Goal: Navigation & Orientation: Find specific page/section

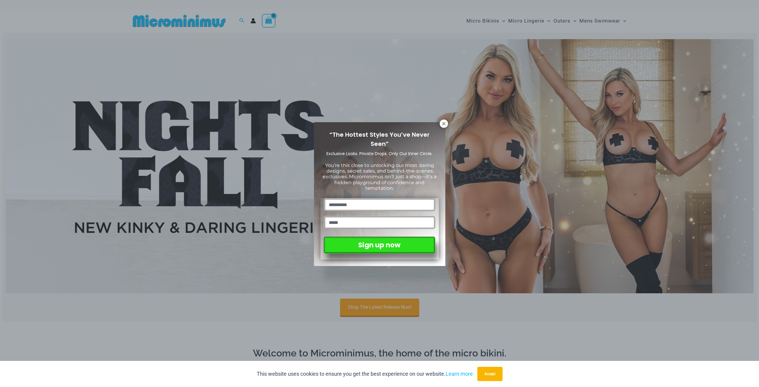
click at [489, 20] on div "“The Hottest Styles You’ve Never Seen” Exclusive Looks. Private Drops. Only Our…" at bounding box center [379, 193] width 759 height 387
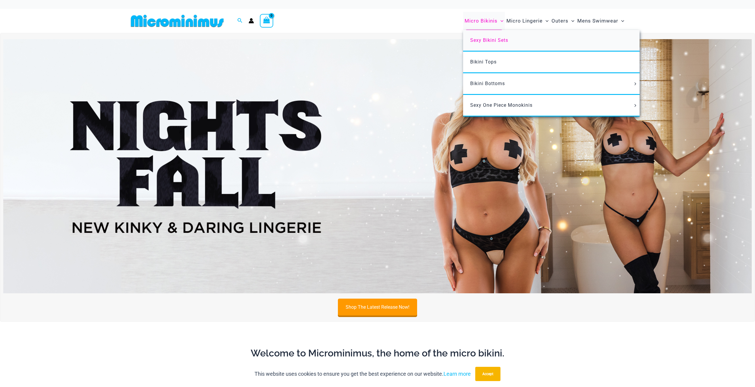
click at [494, 40] on span "Sexy Bikini Sets" at bounding box center [489, 40] width 38 height 6
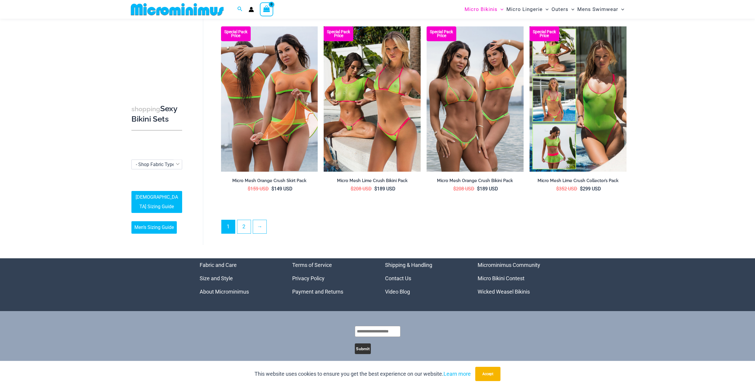
scroll to position [1360, 0]
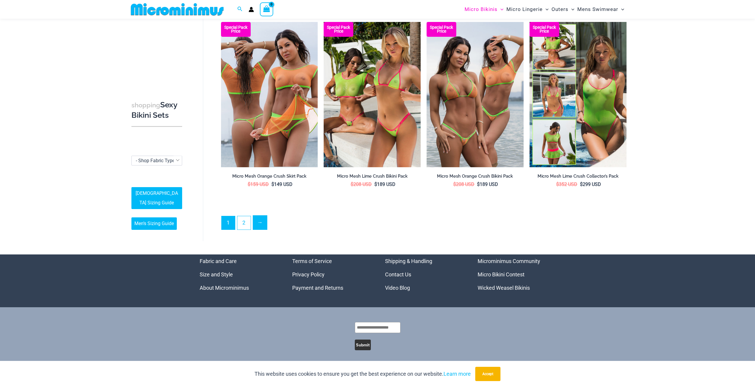
click at [259, 218] on link "→" at bounding box center [260, 223] width 14 height 14
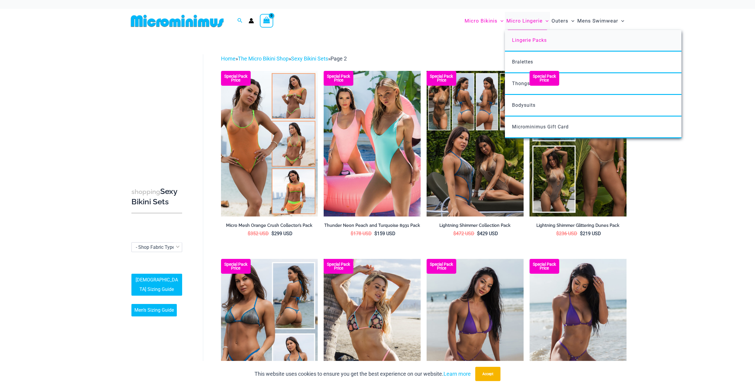
click at [524, 39] on span "Lingerie Packs" at bounding box center [529, 40] width 35 height 6
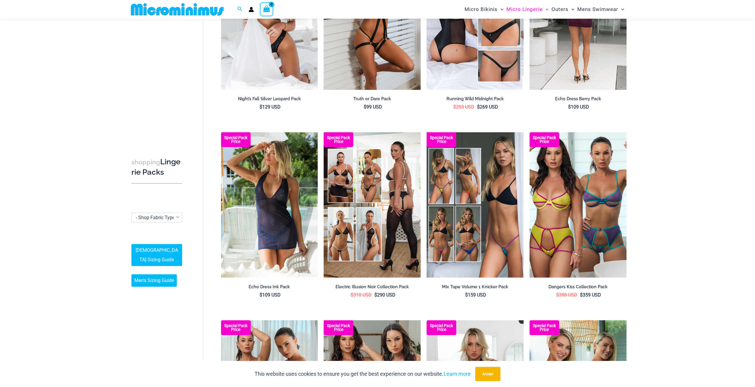
scroll to position [25, 0]
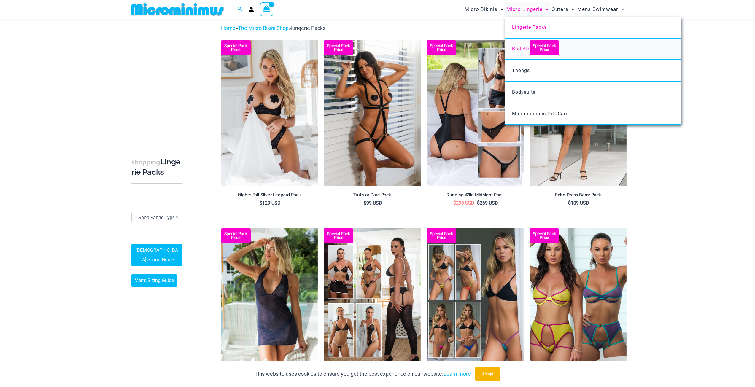
click at [520, 50] on span "Bralettes" at bounding box center [522, 49] width 21 height 6
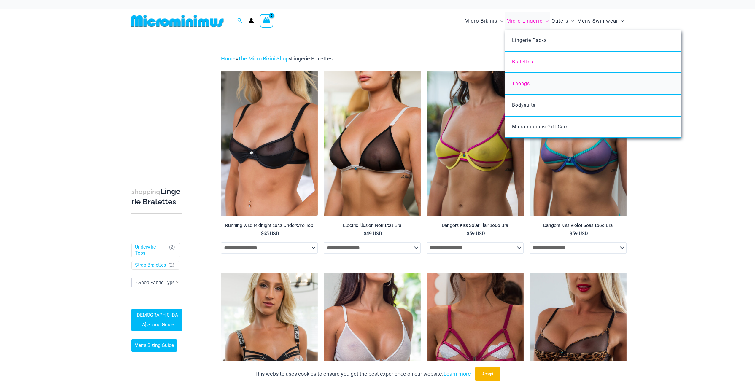
click at [516, 81] on span "Thongs" at bounding box center [521, 84] width 18 height 6
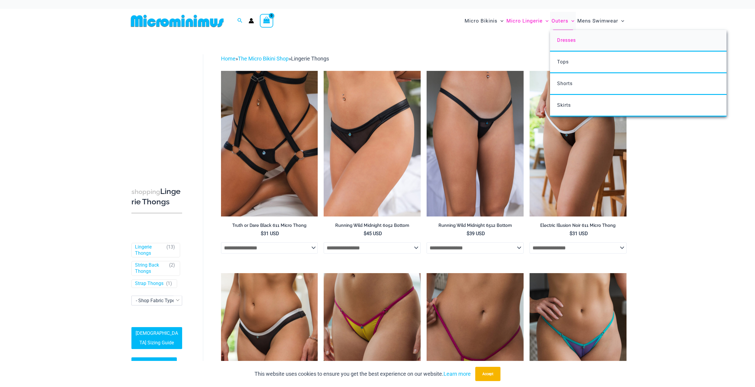
click at [567, 40] on span "Dresses" at bounding box center [566, 40] width 19 height 6
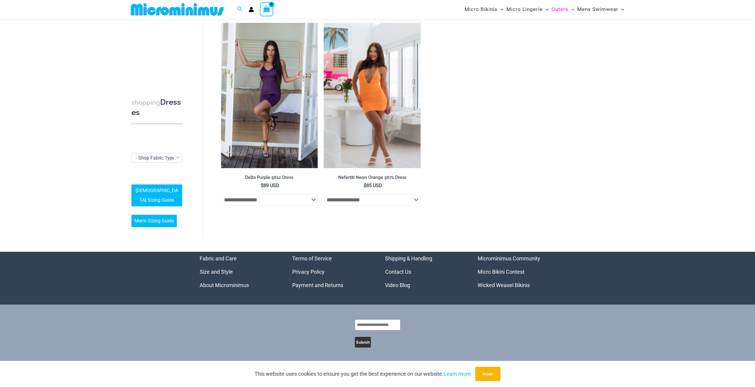
scroll to position [448, 0]
